Goal: Book appointment/travel/reservation

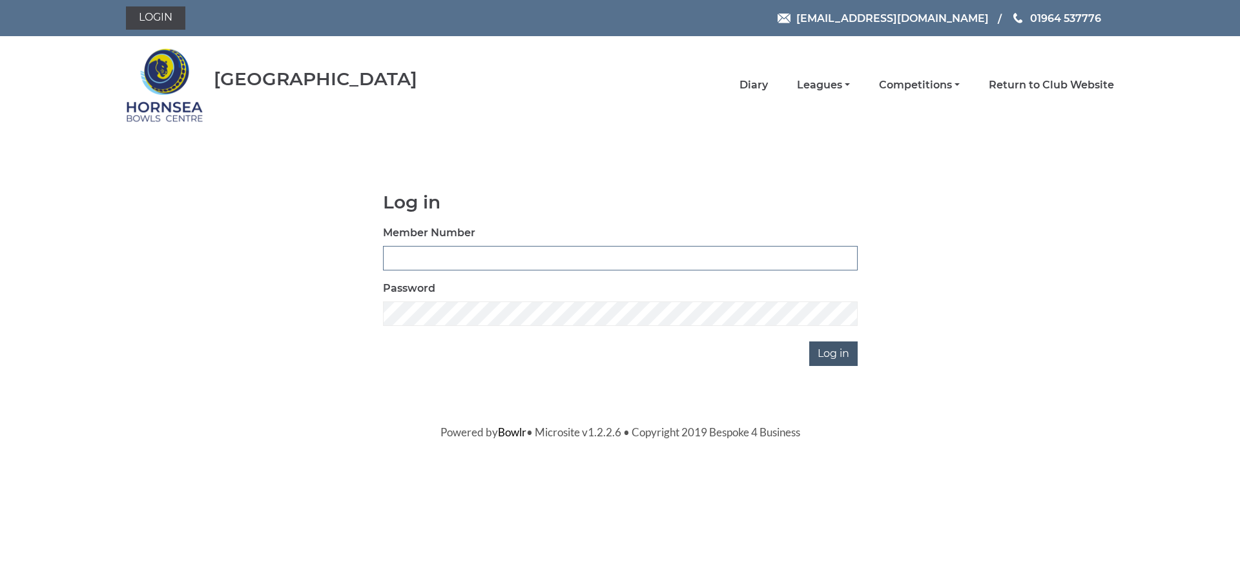
type input "1000"
click at [840, 359] on input "Log in" at bounding box center [833, 354] width 48 height 25
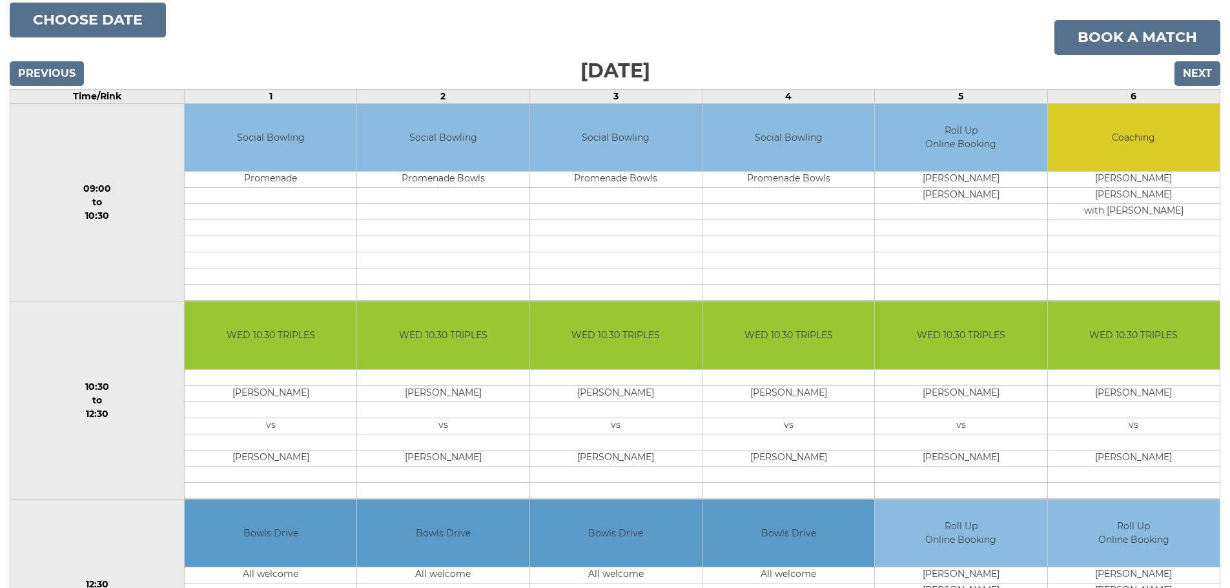
scroll to position [194, 0]
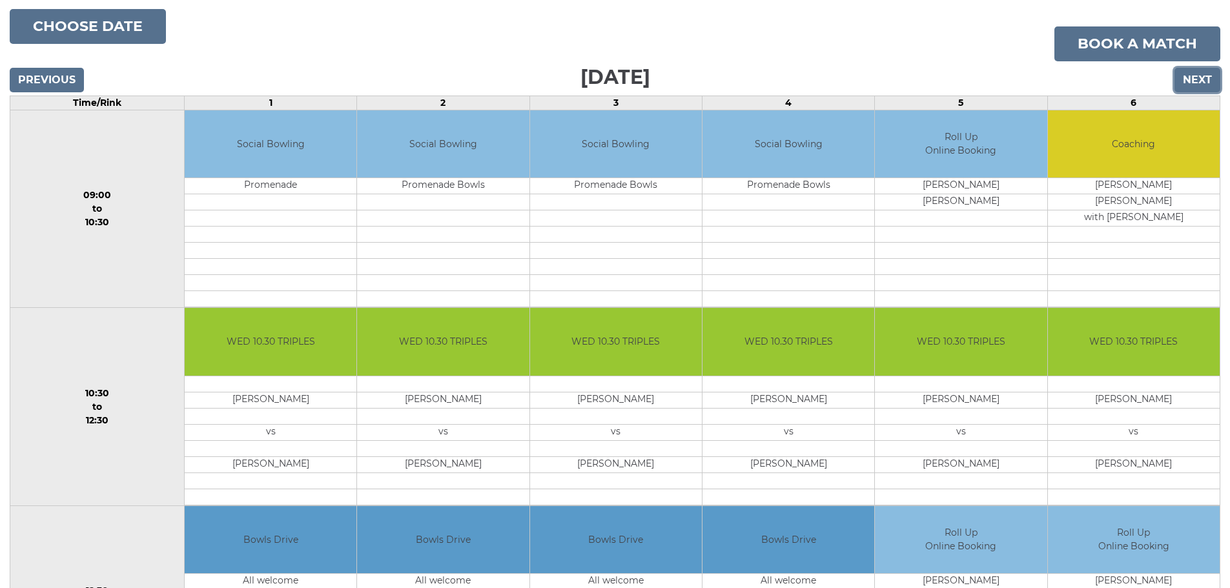
click at [1192, 77] on input "Next" at bounding box center [1198, 80] width 46 height 25
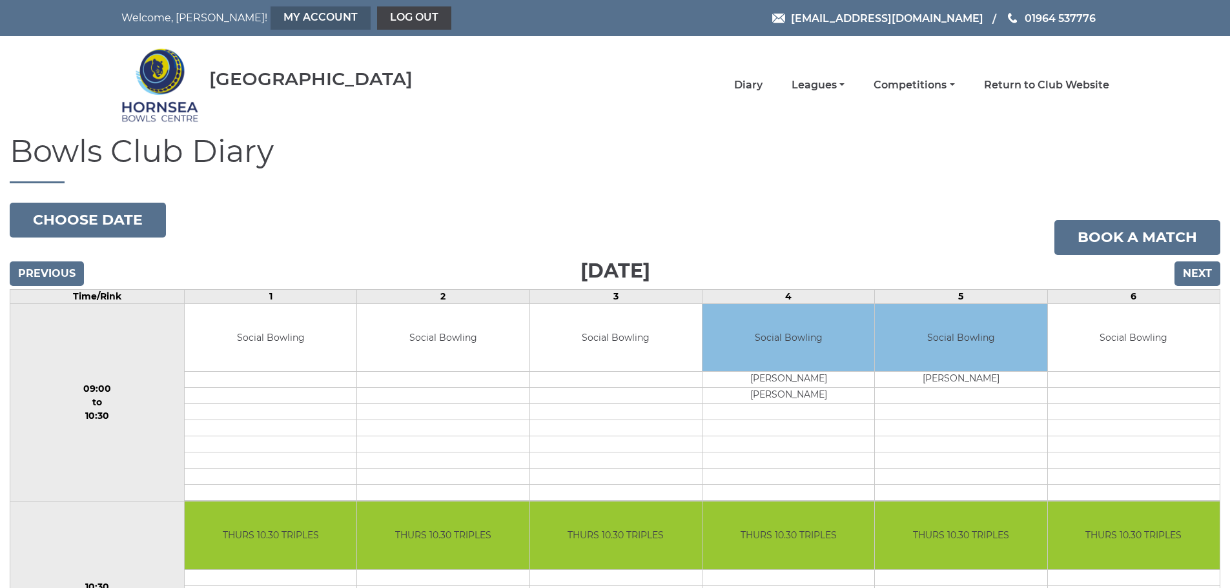
click at [271, 15] on link "My Account" at bounding box center [321, 17] width 100 height 23
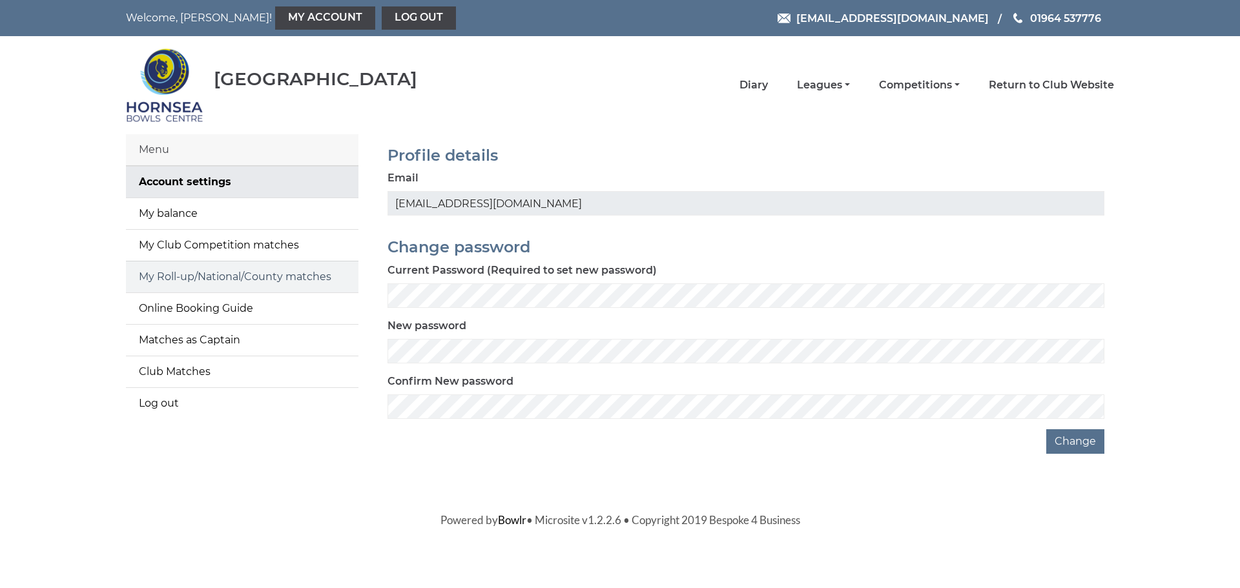
click at [228, 276] on link "My Roll-up/National/County matches" at bounding box center [242, 277] width 232 height 31
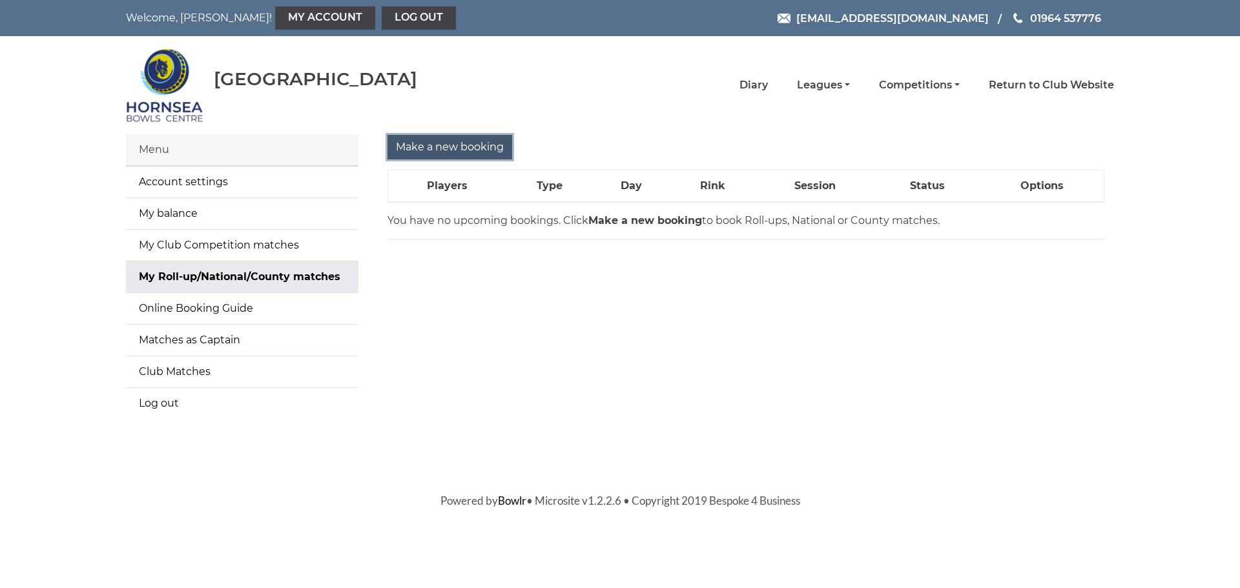
click at [433, 143] on input "Make a new booking" at bounding box center [449, 147] width 125 height 25
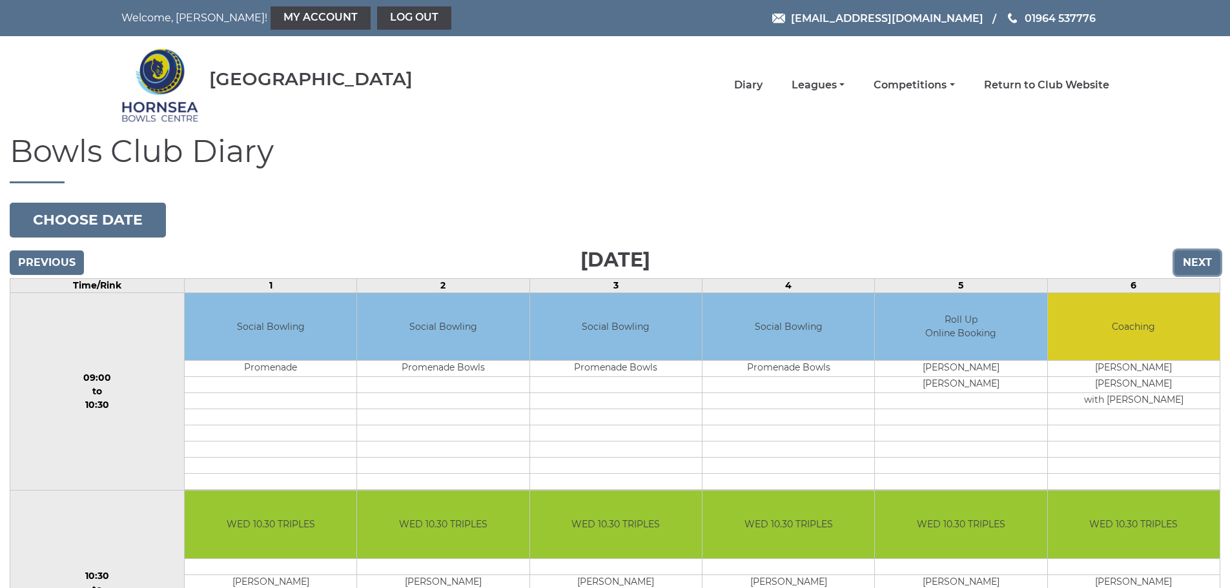
click at [1191, 261] on input "Next" at bounding box center [1198, 263] width 46 height 25
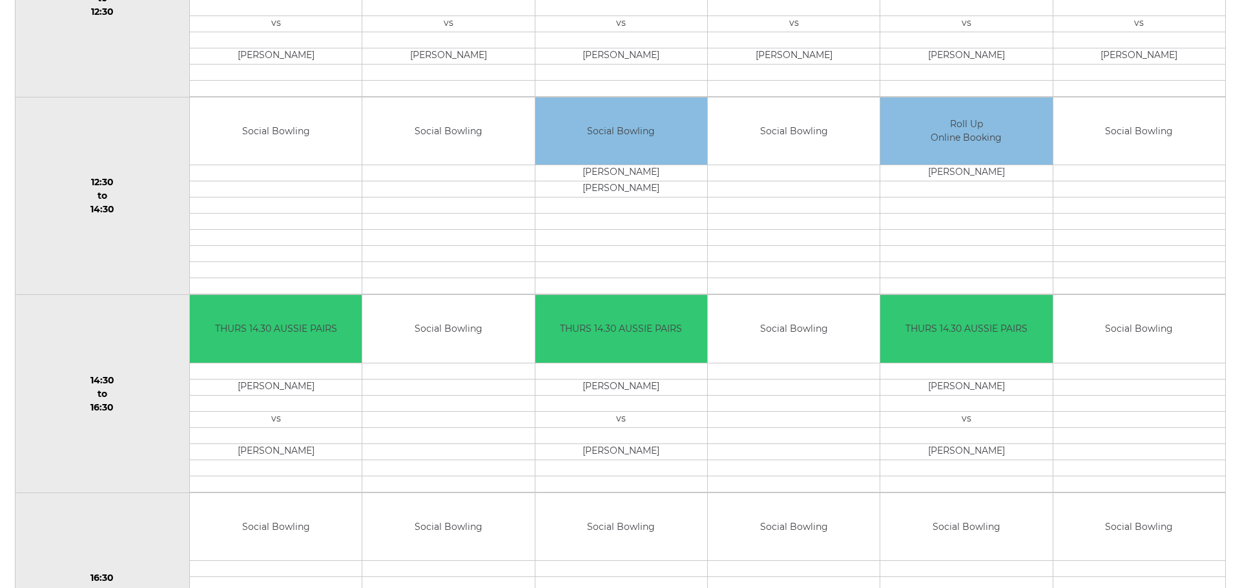
scroll to position [517, 0]
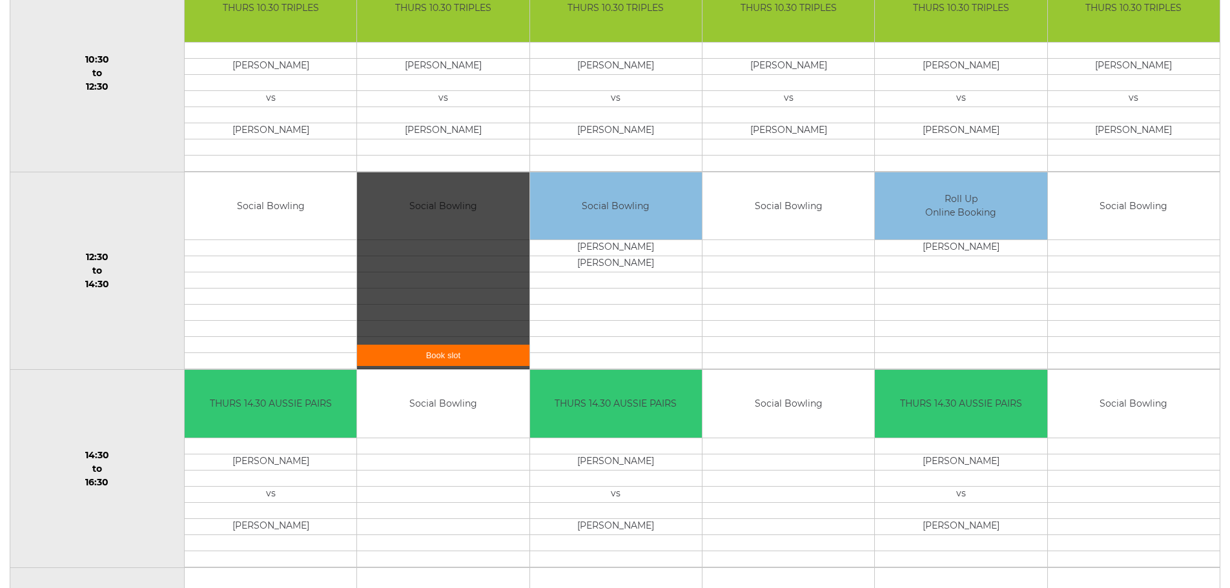
click at [437, 351] on link "Book slot" at bounding box center [443, 355] width 172 height 21
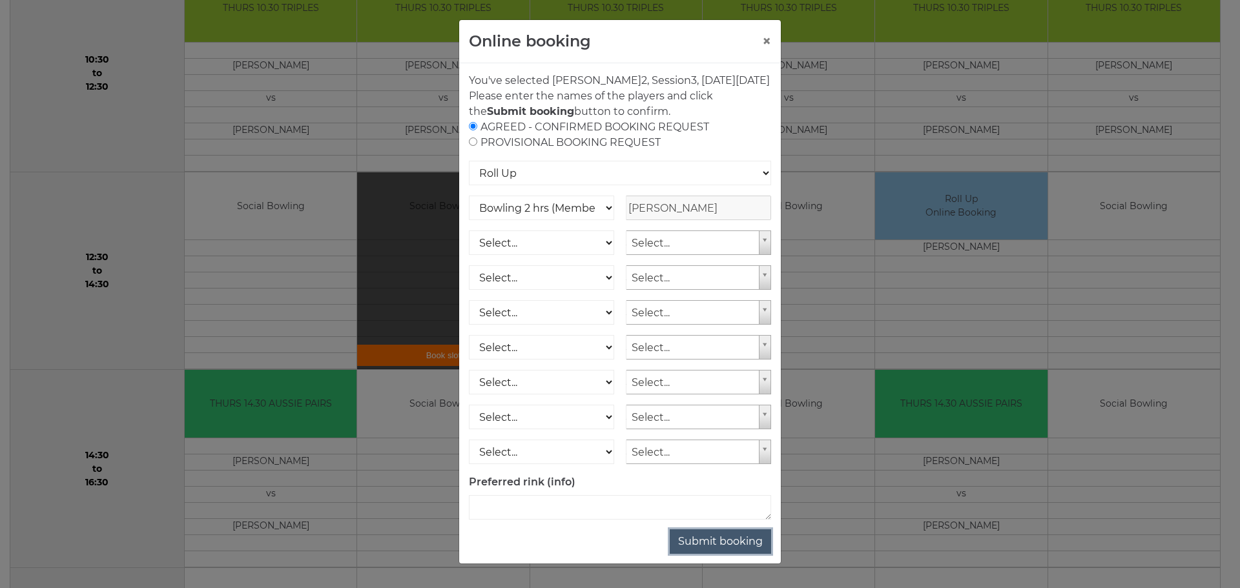
click at [717, 554] on button "Submit booking" at bounding box center [720, 542] width 101 height 25
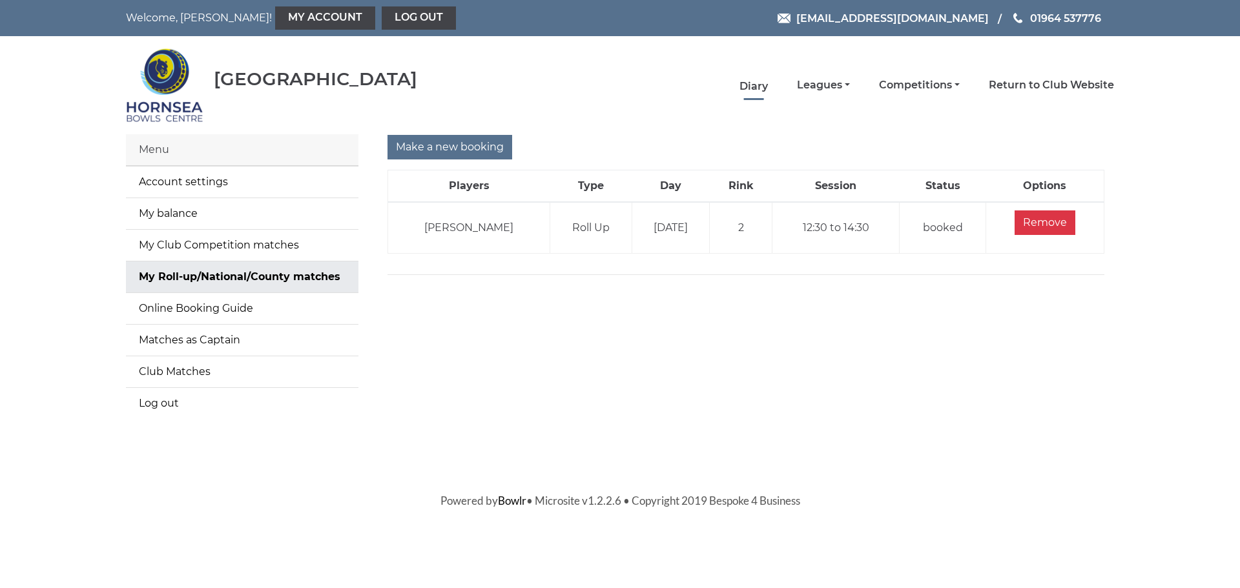
click at [746, 87] on link "Diary" at bounding box center [753, 86] width 28 height 14
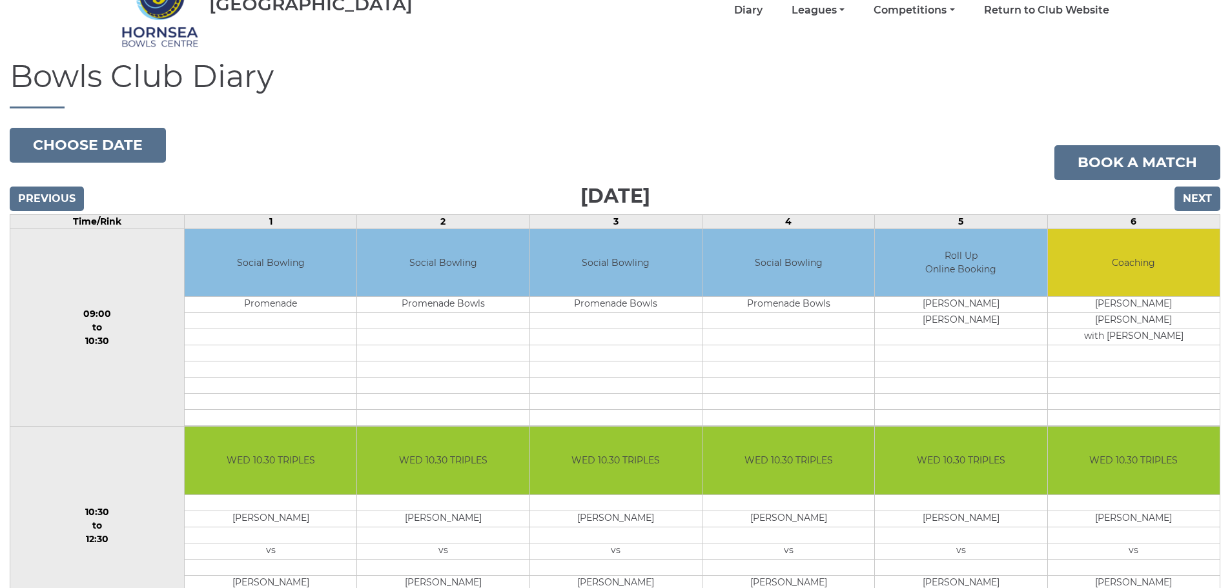
scroll to position [194, 0]
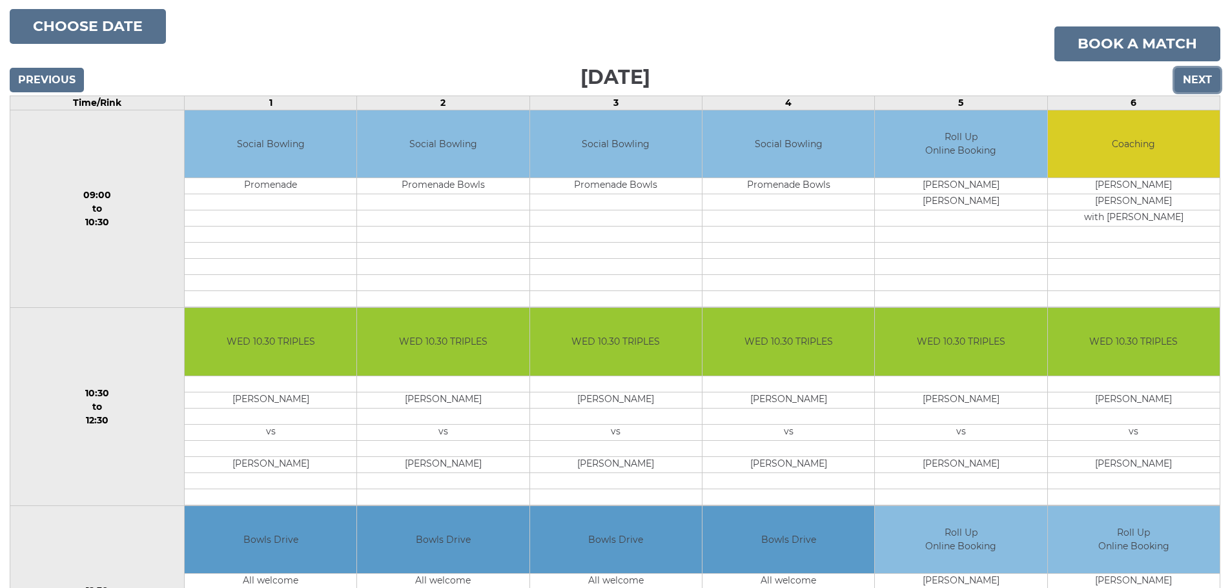
click at [1191, 83] on input "Next" at bounding box center [1198, 80] width 46 height 25
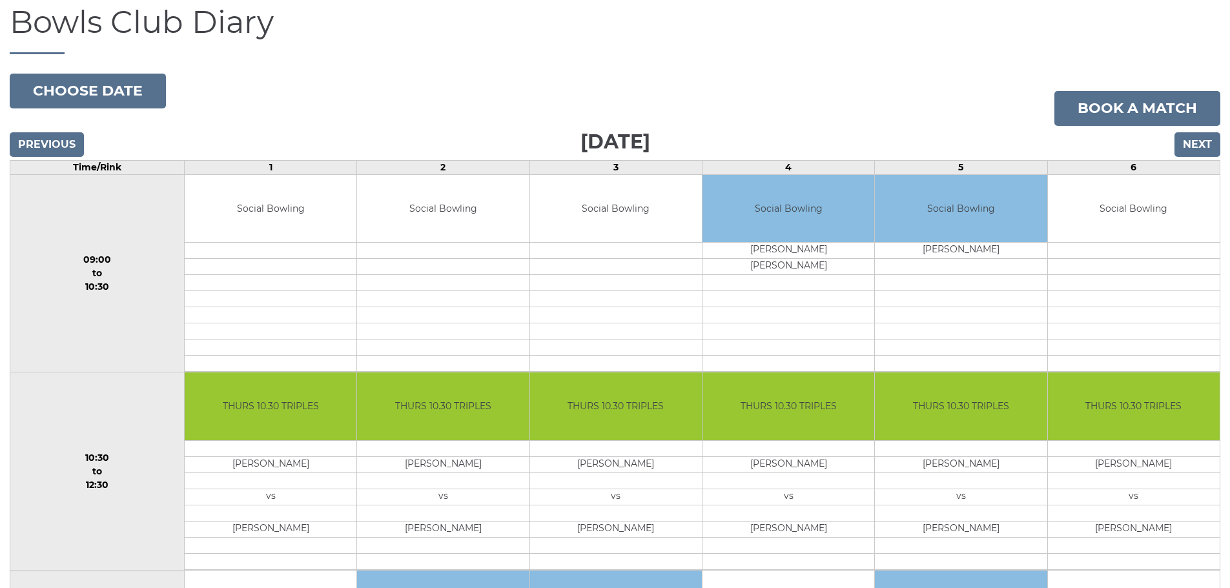
scroll to position [65, 0]
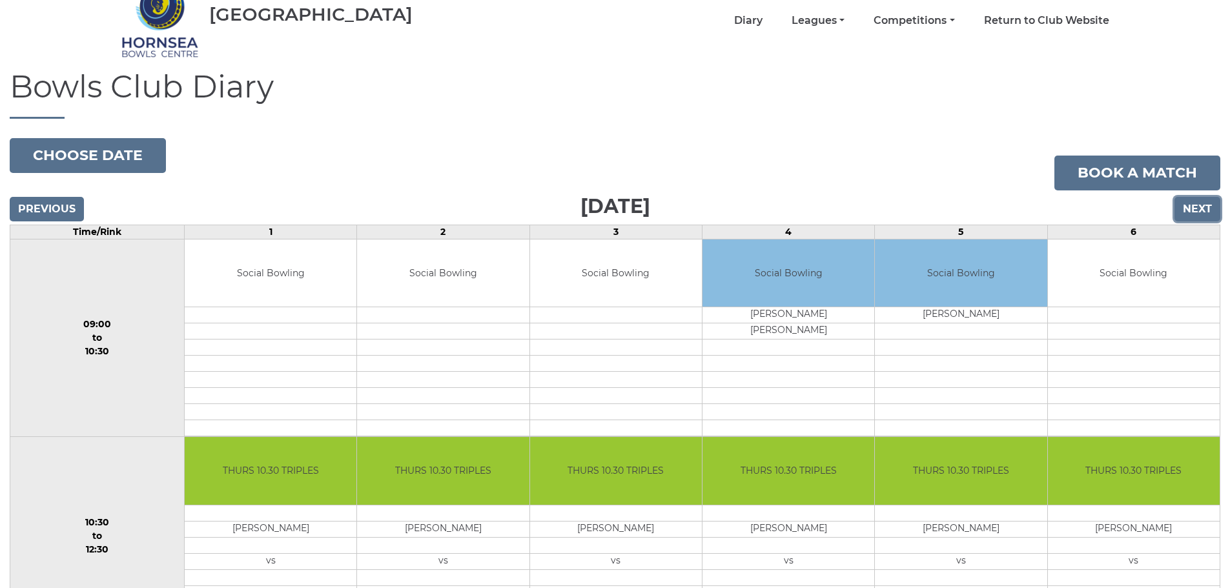
click at [1198, 205] on input "Next" at bounding box center [1198, 209] width 46 height 25
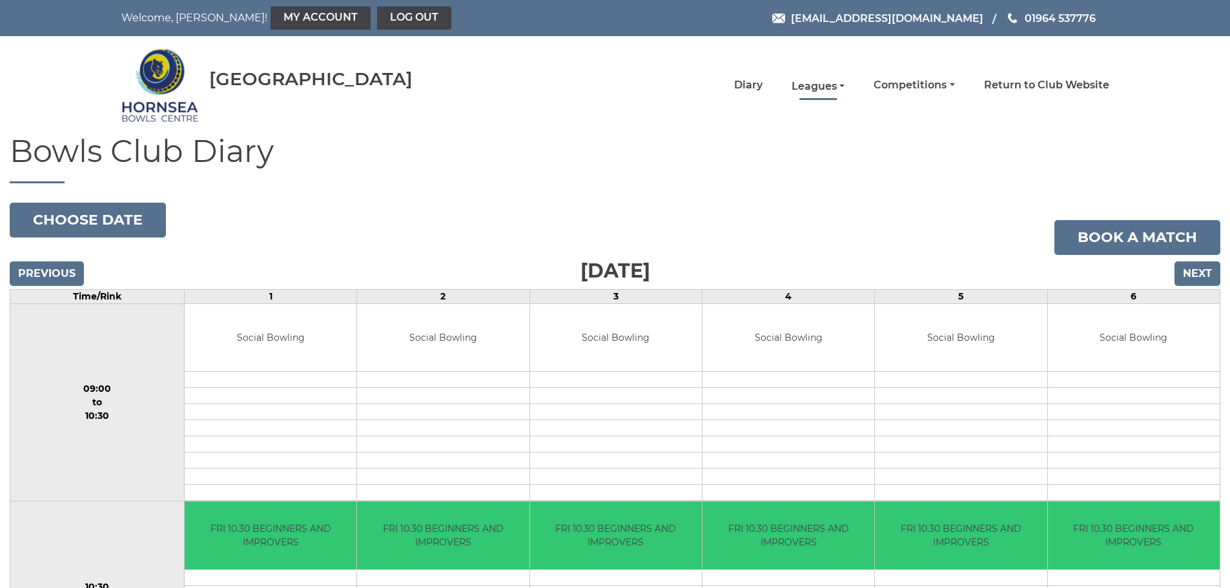
click at [838, 92] on link "Leagues" at bounding box center [818, 86] width 53 height 14
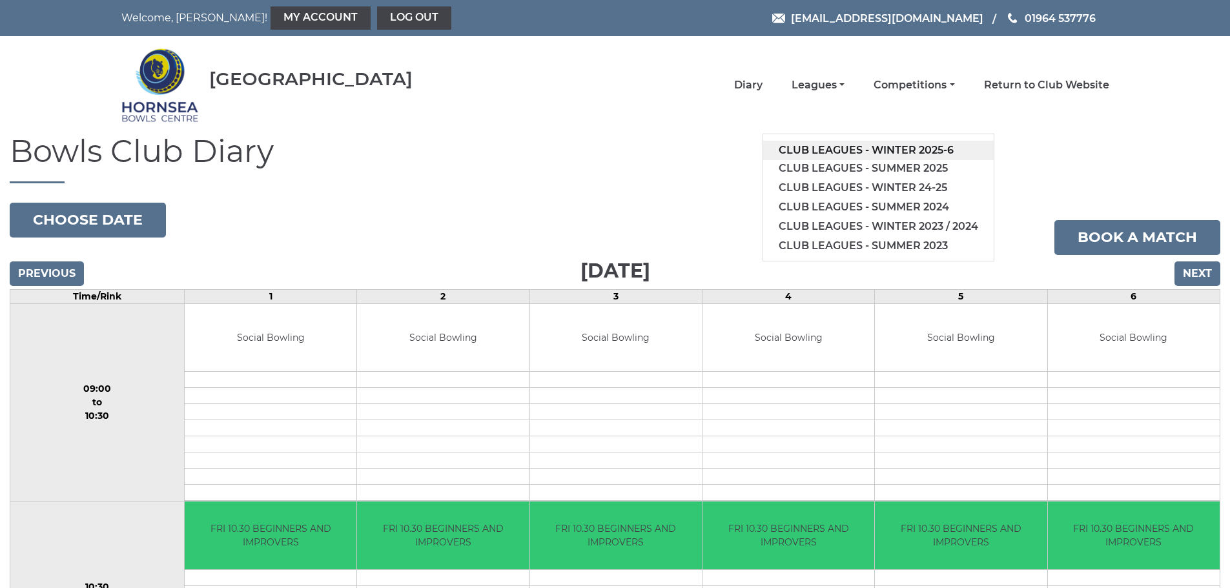
click at [867, 151] on link "Club leagues - Winter 2025-6" at bounding box center [878, 150] width 231 height 19
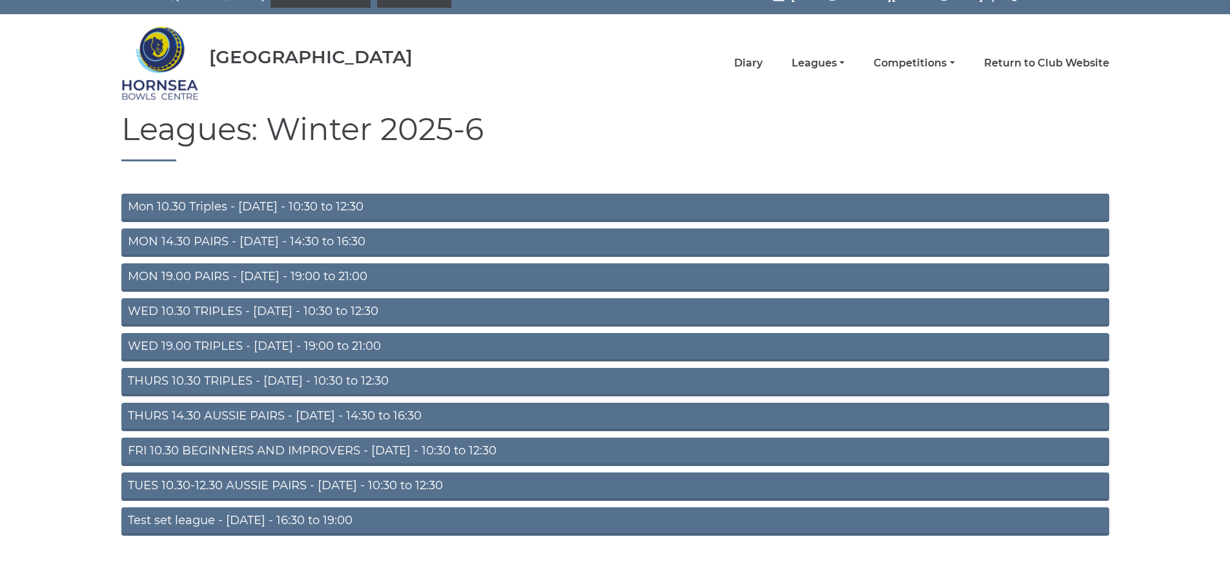
scroll to position [34, 0]
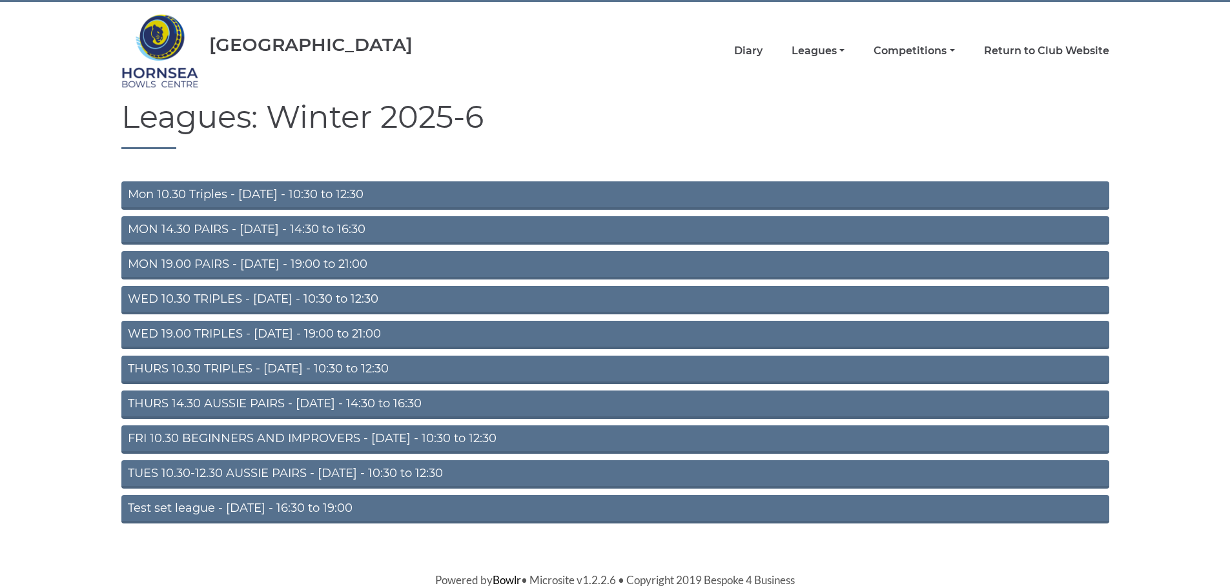
click at [365, 435] on link "FRI 10.30 BEGINNERS AND IMPROVERS - Friday - 10:30 to 12:30" at bounding box center [615, 440] width 988 height 28
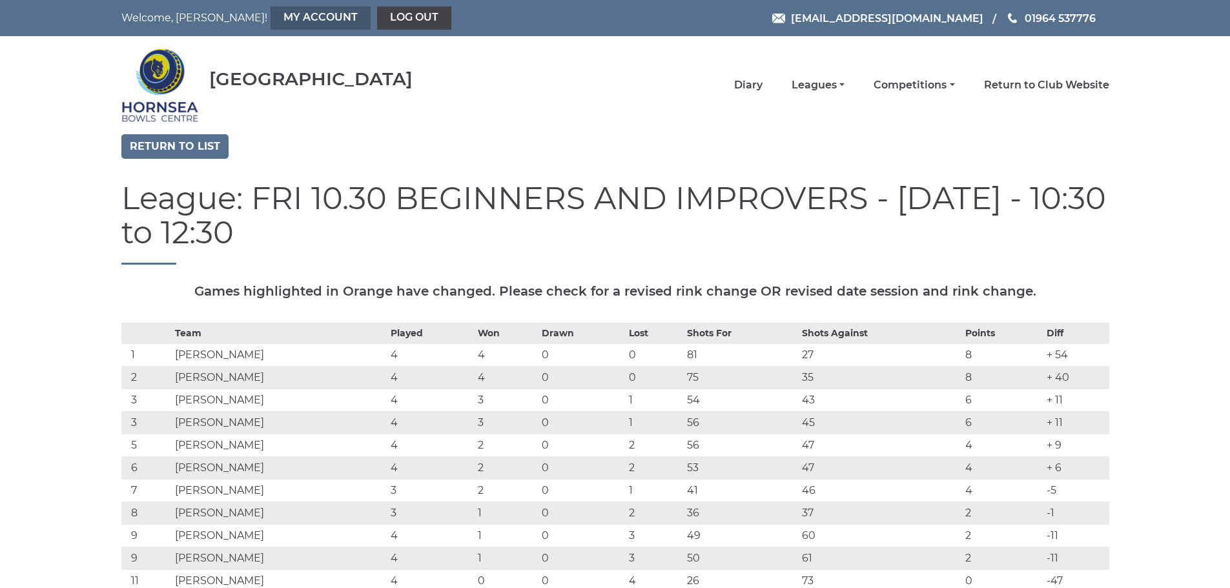
click at [271, 15] on link "My Account" at bounding box center [321, 17] width 100 height 23
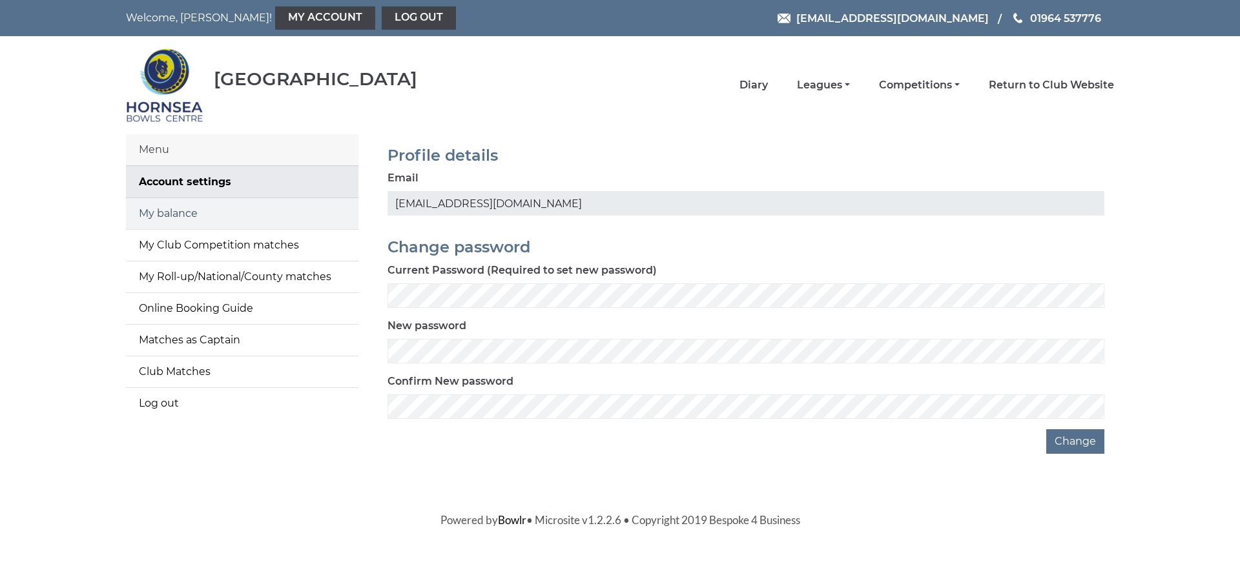
click at [167, 211] on link "My balance" at bounding box center [242, 213] width 232 height 31
